Goal: Information Seeking & Learning: Learn about a topic

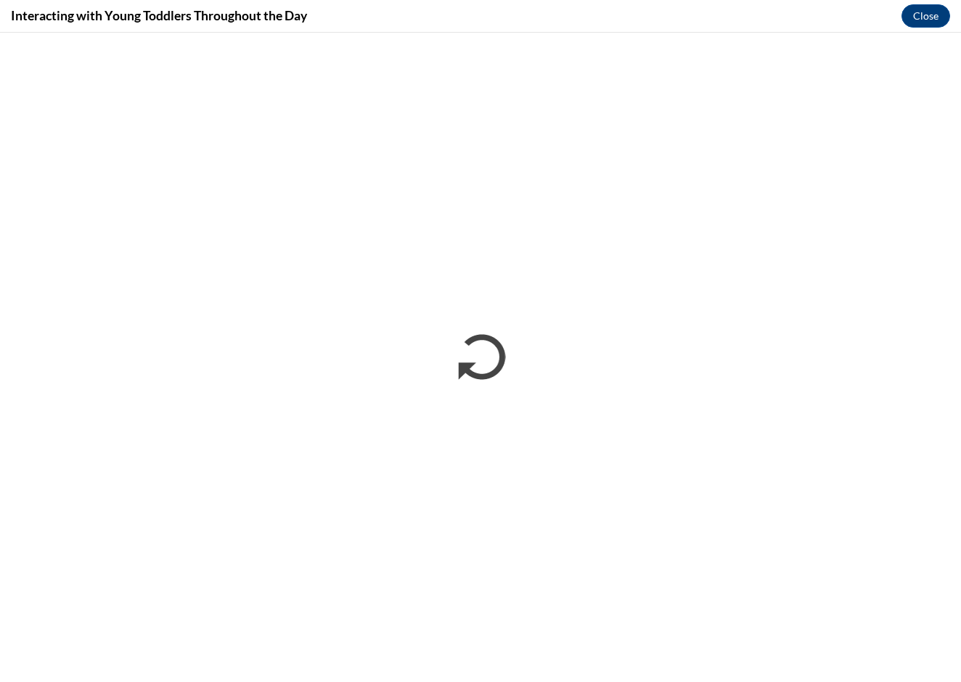
click at [931, 4] on div "Interacting with Young Toddlers Throughout the Day Close" at bounding box center [480, 16] width 961 height 33
click at [931, 12] on button "Close" at bounding box center [926, 15] width 49 height 23
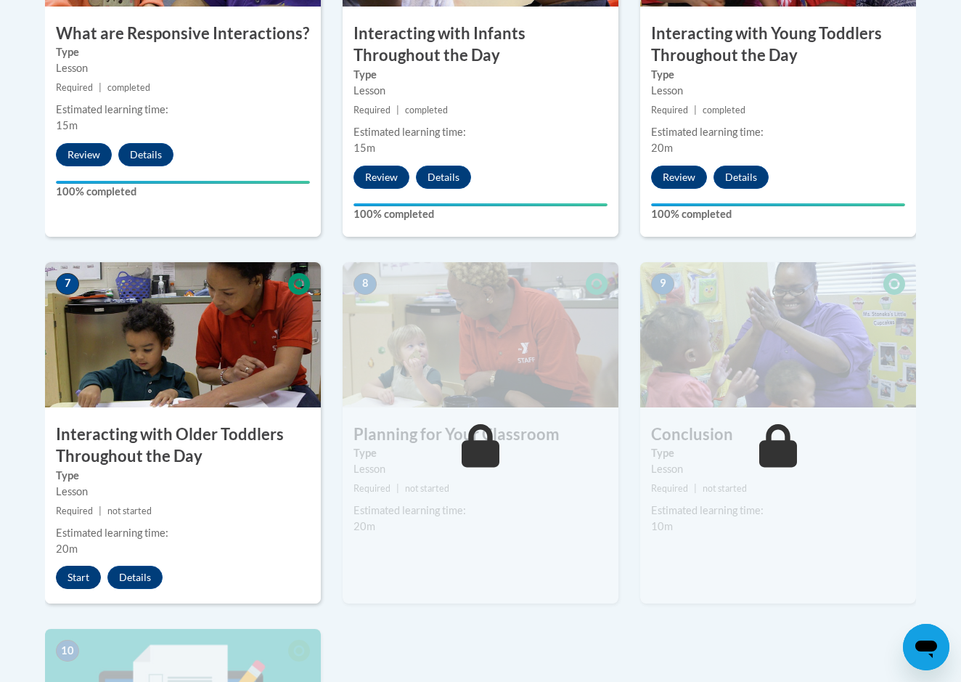
click at [69, 566] on button "Start" at bounding box center [78, 577] width 45 height 23
